Goal: Navigation & Orientation: Find specific page/section

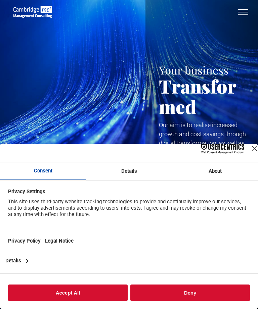
click at [87, 291] on button "Accept All" at bounding box center [68, 293] width 120 height 16
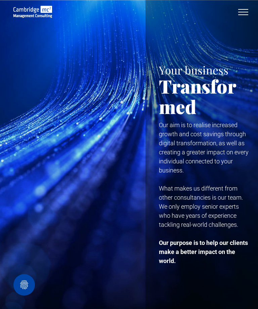
click at [240, 8] on button "menu" at bounding box center [242, 11] width 17 height 17
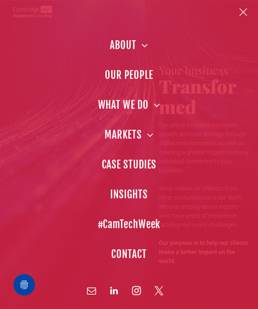
click at [139, 77] on span "OUR PEOPLE" at bounding box center [129, 75] width 48 height 15
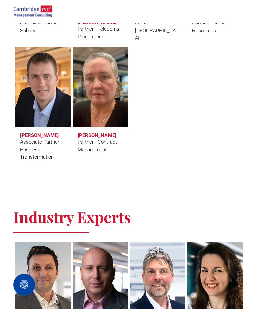
scroll to position [2006, 0]
click at [36, 11] on img at bounding box center [32, 12] width 39 height 12
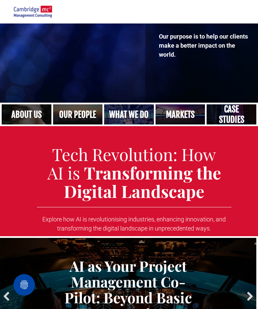
scroll to position [229, 0]
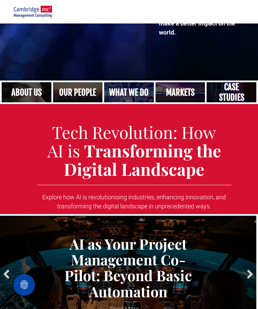
click at [32, 92] on link "Close up of woman's face, centered on her eyes" at bounding box center [27, 92] width 50 height 20
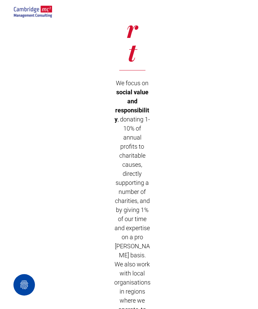
scroll to position [2369, 0]
